Goal: Navigation & Orientation: Find specific page/section

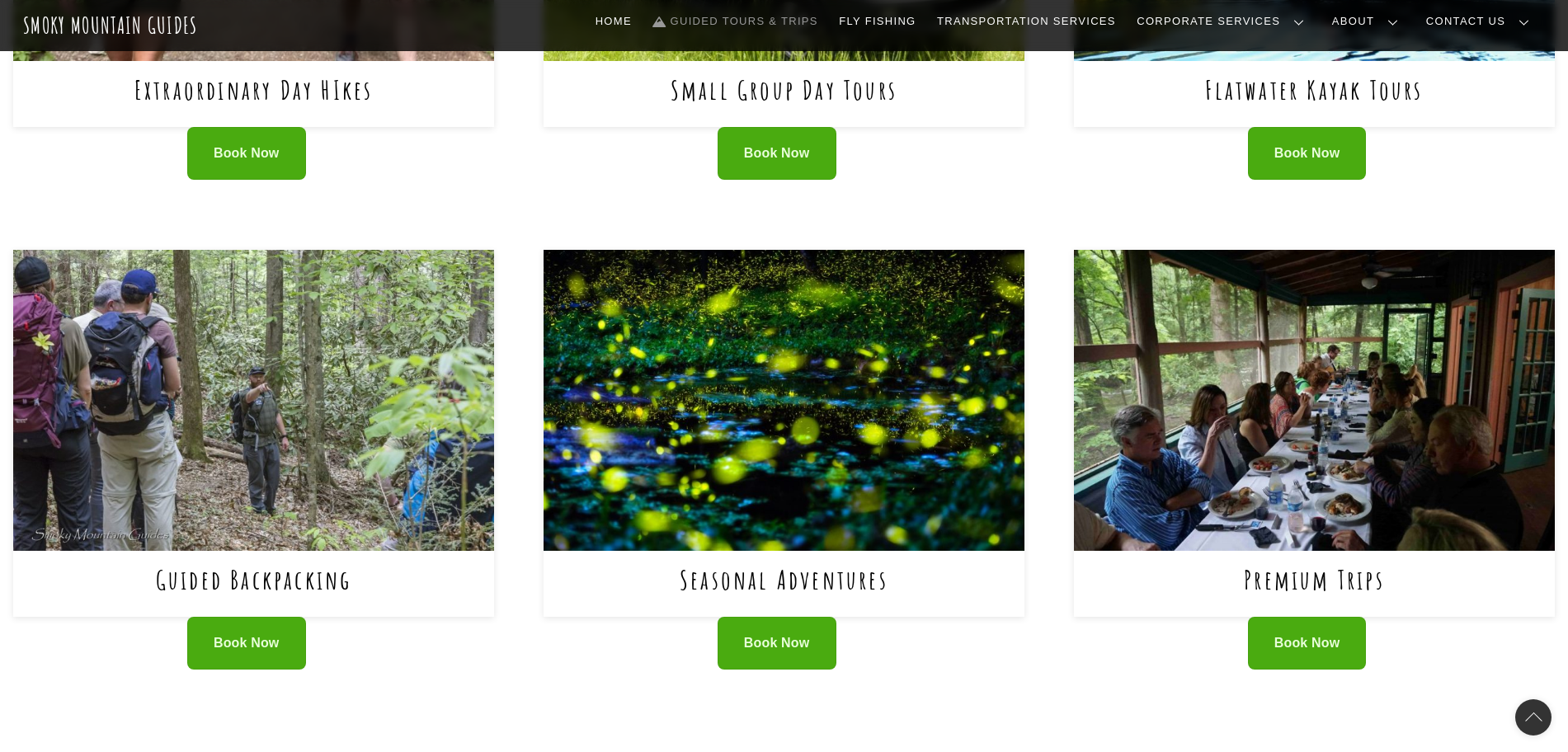
scroll to position [1135, 0]
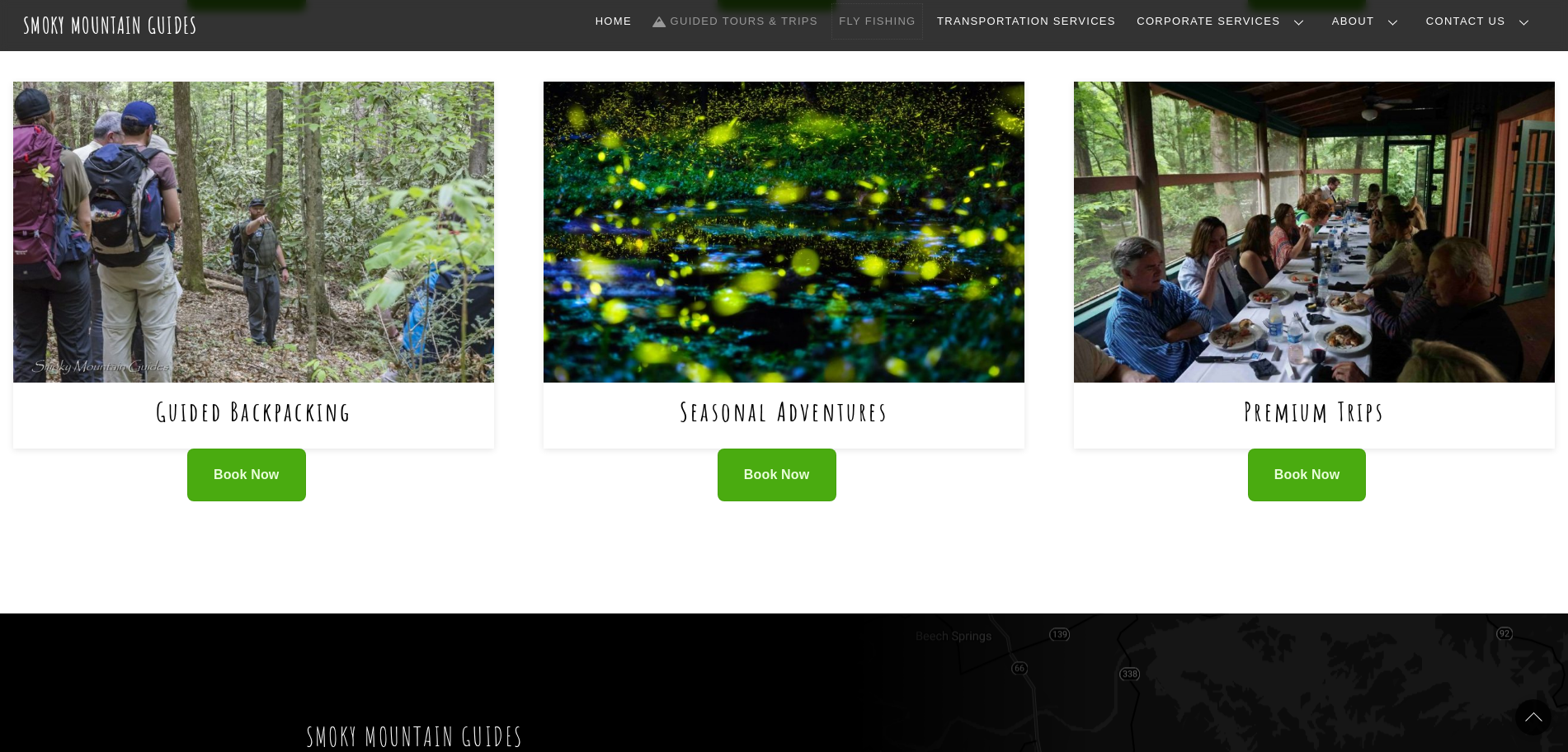
click at [923, 19] on link "Fly Fishing" at bounding box center [878, 21] width 90 height 35
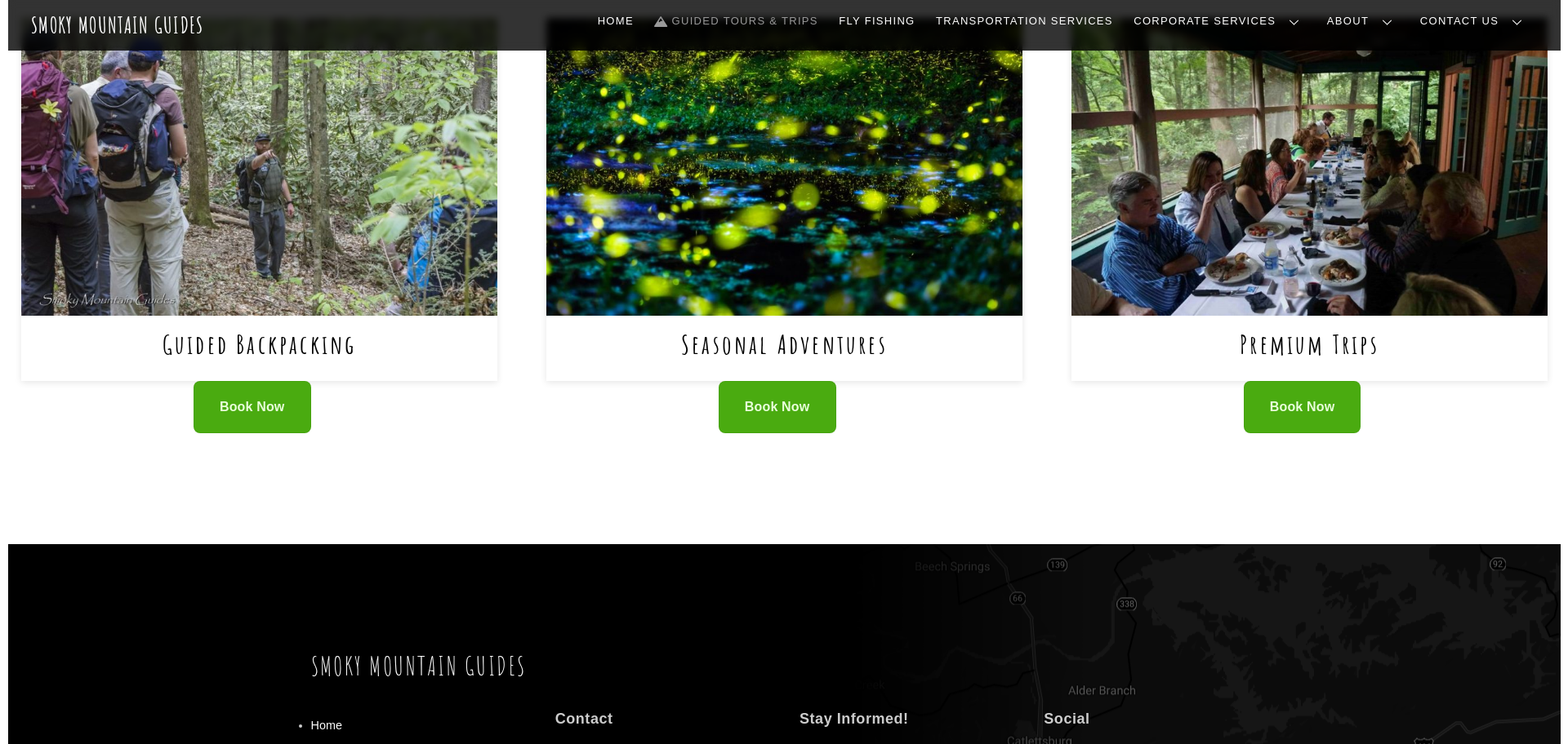
scroll to position [1365, 0]
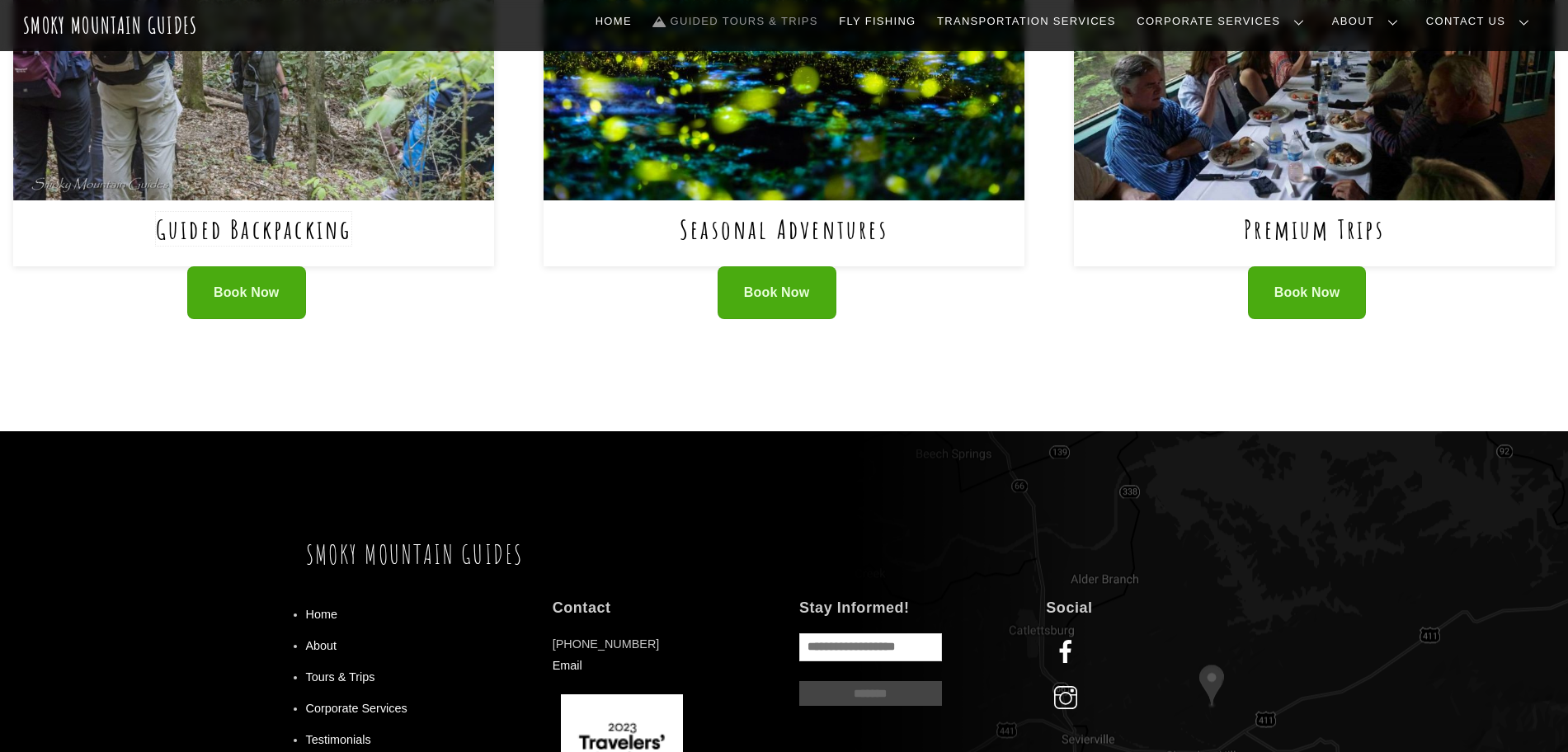
click at [287, 231] on link "Guided Backpacking" at bounding box center [254, 229] width 196 height 34
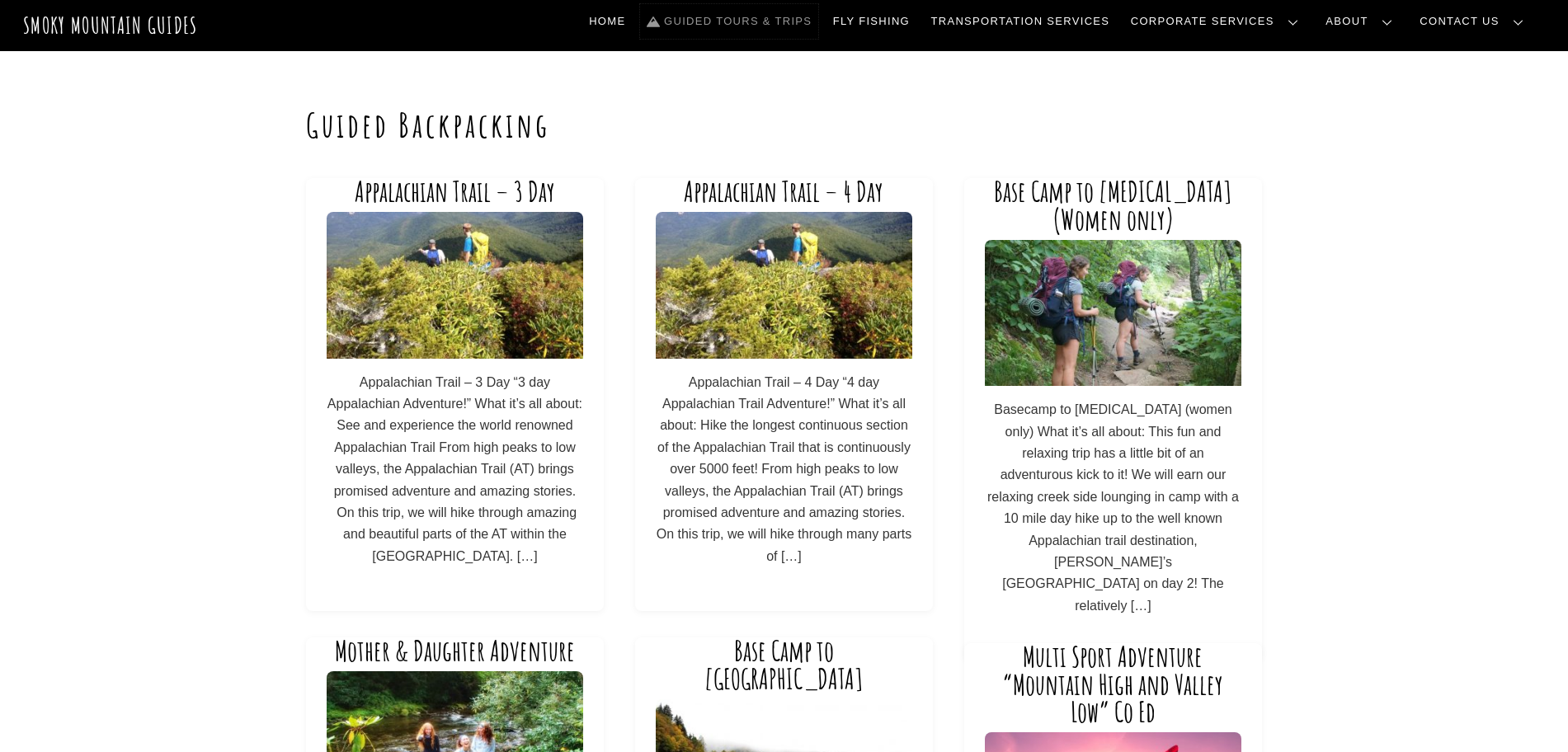
click at [769, 28] on link "Guided Tours & Trips" at bounding box center [729, 21] width 178 height 35
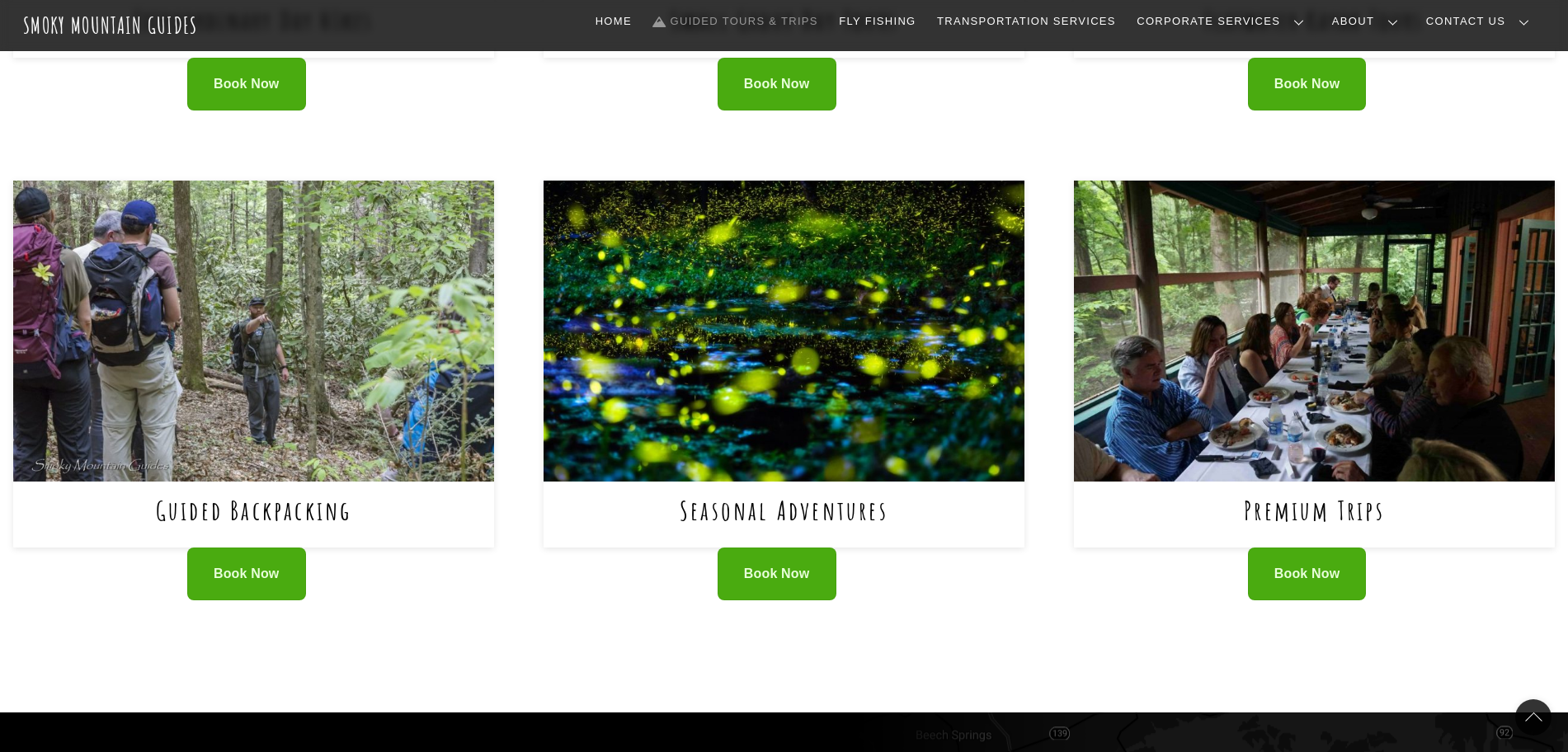
scroll to position [928, 0]
